Goal: Transaction & Acquisition: Obtain resource

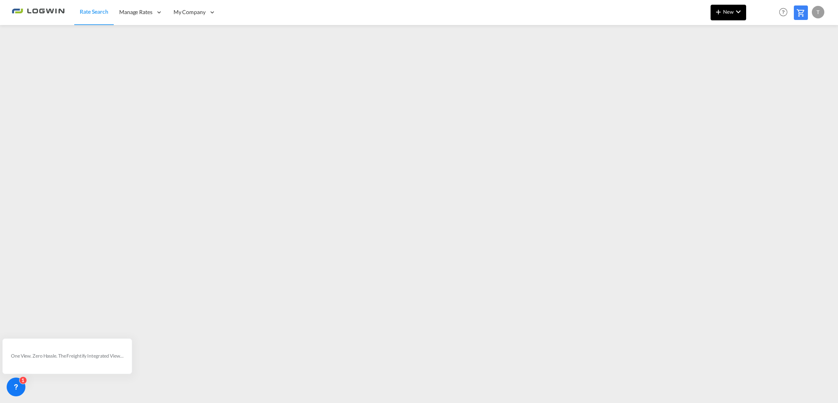
click at [733, 13] on span "New" at bounding box center [728, 12] width 29 height 6
click at [763, 59] on span "Ratesheet" at bounding box center [761, 59] width 9 height 16
click at [726, 13] on span "New" at bounding box center [728, 12] width 29 height 6
click at [761, 62] on span "Ratesheet" at bounding box center [761, 59] width 9 height 16
click at [734, 11] on md-icon "icon-chevron-down" at bounding box center [738, 11] width 9 height 9
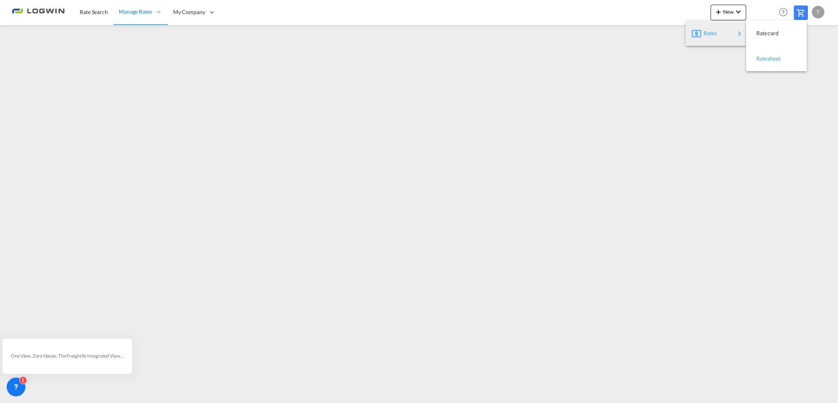
click at [762, 61] on span "Ratesheet" at bounding box center [761, 59] width 9 height 16
click at [729, 9] on span "New" at bounding box center [728, 12] width 29 height 6
click at [765, 57] on span "Ratesheet" at bounding box center [761, 59] width 9 height 16
click at [737, 13] on md-icon "icon-chevron-down" at bounding box center [738, 11] width 9 height 9
click at [761, 58] on span "Ratesheet" at bounding box center [761, 59] width 9 height 16
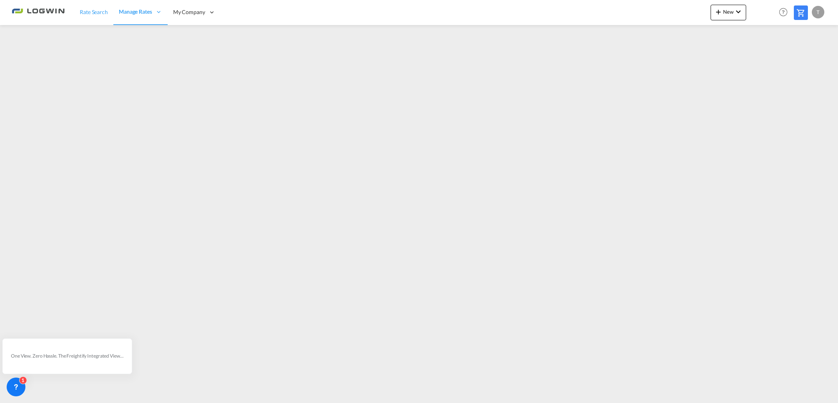
click at [90, 14] on span "Rate Search" at bounding box center [94, 12] width 28 height 7
click at [725, 11] on span "New" at bounding box center [728, 12] width 29 height 6
click at [765, 55] on span "Ratesheet" at bounding box center [761, 59] width 9 height 16
click at [729, 10] on span "New" at bounding box center [728, 12] width 29 height 6
click at [759, 59] on span "Ratesheet" at bounding box center [761, 59] width 9 height 16
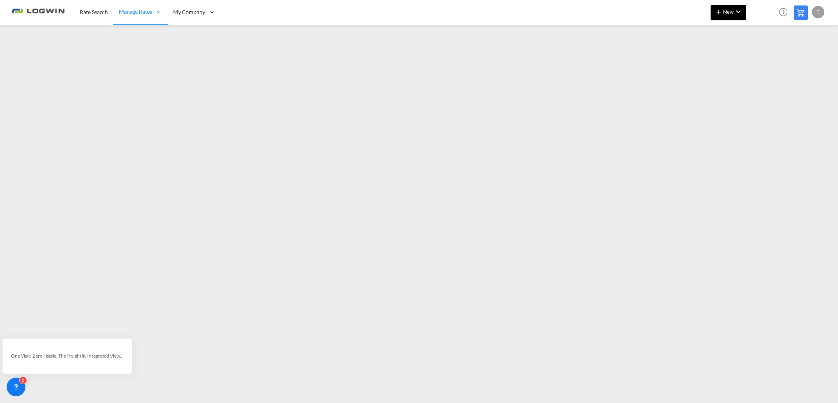
click at [722, 13] on md-icon "icon-plus 400-fg" at bounding box center [718, 11] width 9 height 9
click at [765, 56] on span "Ratesheet" at bounding box center [761, 59] width 9 height 16
click at [91, 13] on span "Rate Search" at bounding box center [94, 12] width 28 height 7
click at [816, 11] on div "T" at bounding box center [818, 12] width 13 height 13
click at [793, 64] on button "Logout" at bounding box center [809, 60] width 51 height 16
